Goal: Task Accomplishment & Management: Complete application form

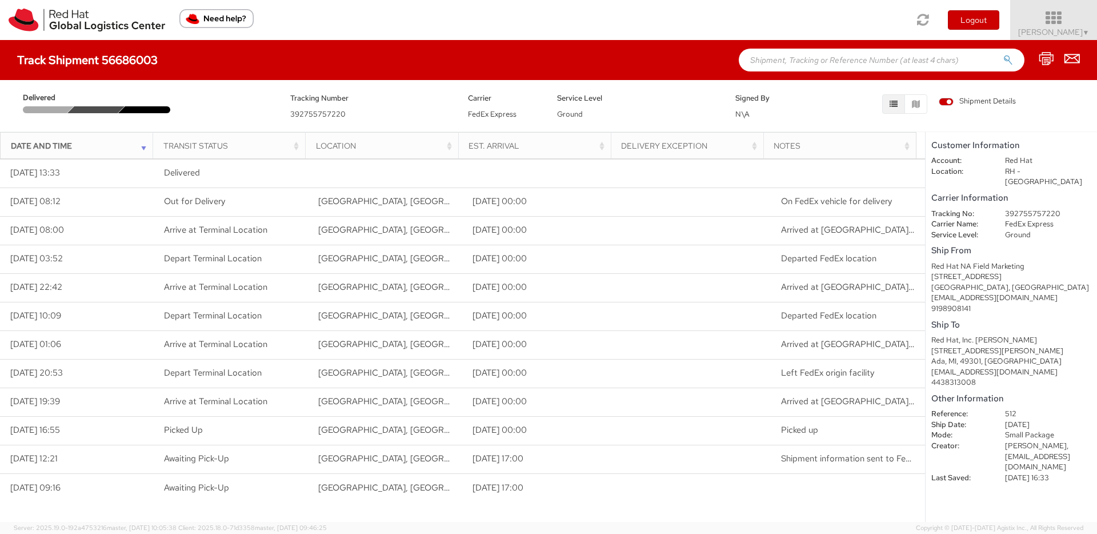
click at [1083, 22] on icon at bounding box center [1054, 18] width 100 height 16
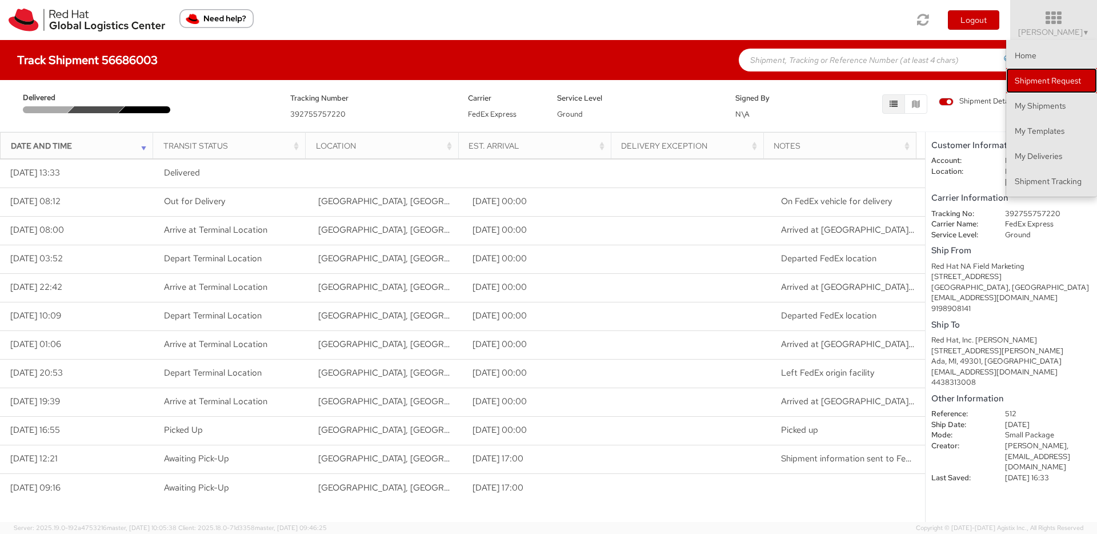
click at [1049, 89] on link "Shipment Request" at bounding box center [1051, 80] width 91 height 25
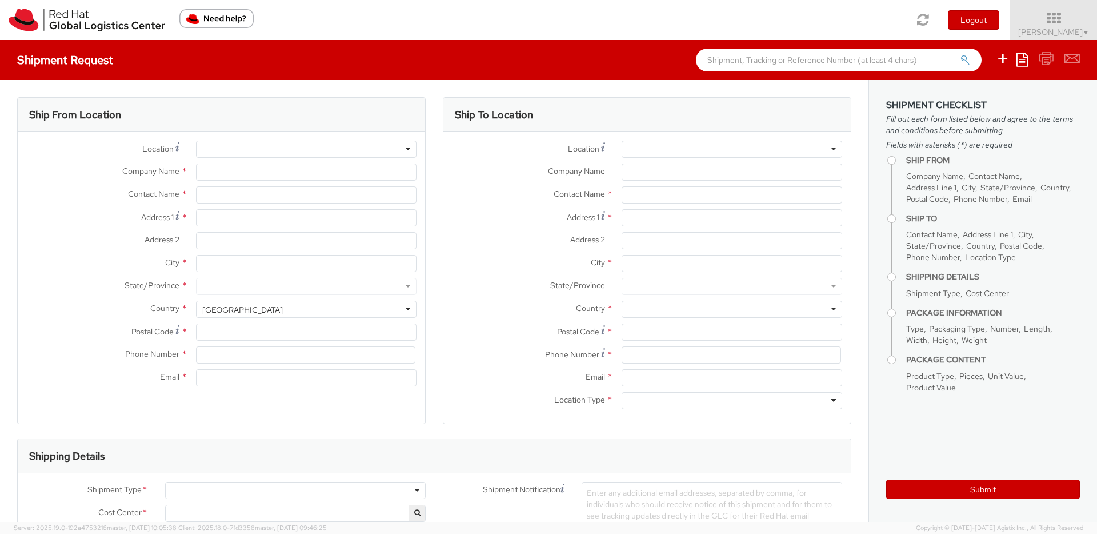
select select
select select "512"
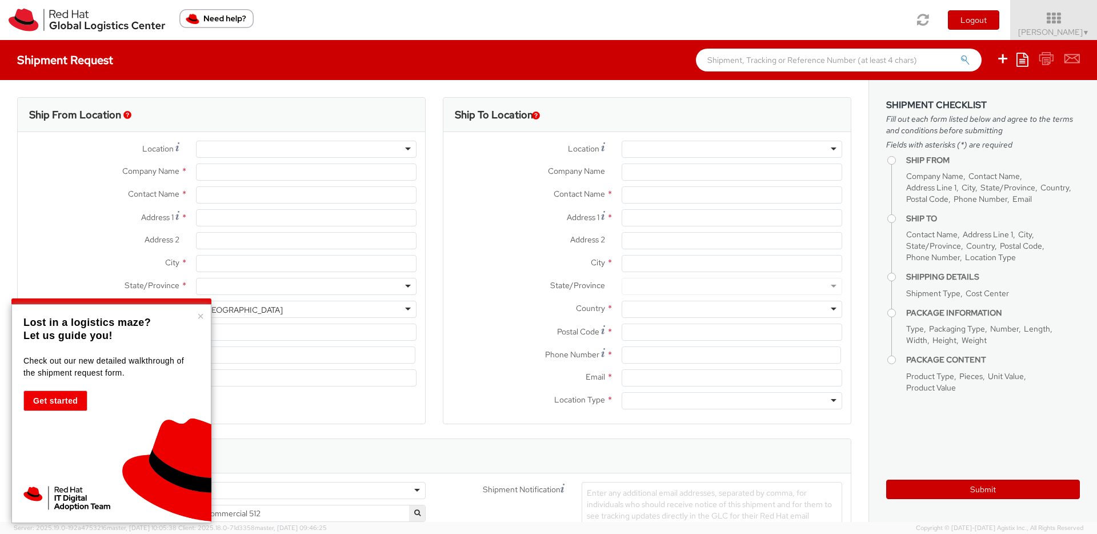
type input "Red Hat, Inc."
type input "[PERSON_NAME]"
type input "[STREET_ADDRESS]"
type input "Suite 800"
type input "[PERSON_NAME]"
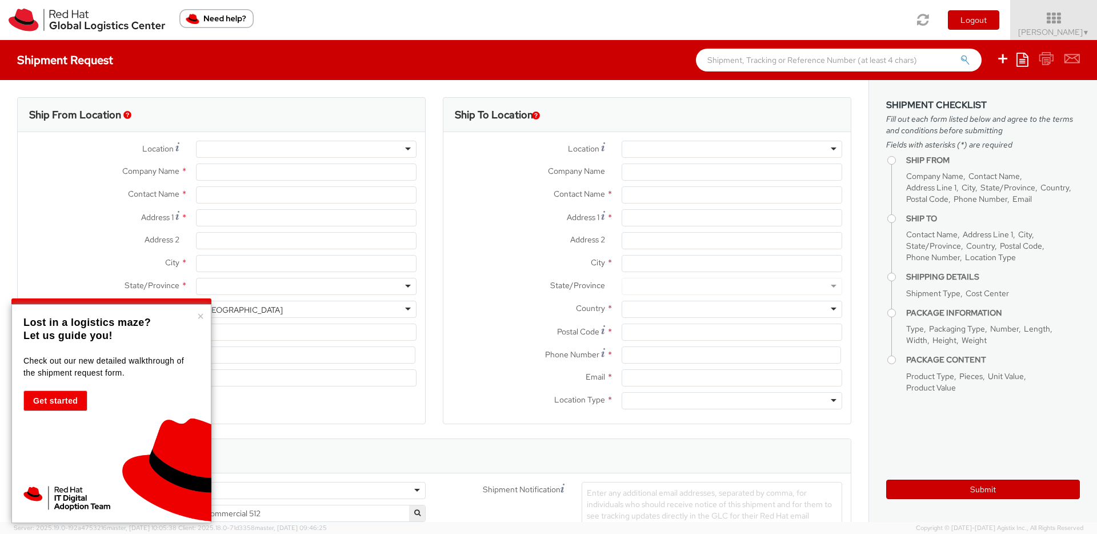
type input "22102"
type input "[PHONE_NUMBER]"
type input "[EMAIL_ADDRESS][DOMAIN_NAME]"
